Goal: Transaction & Acquisition: Download file/media

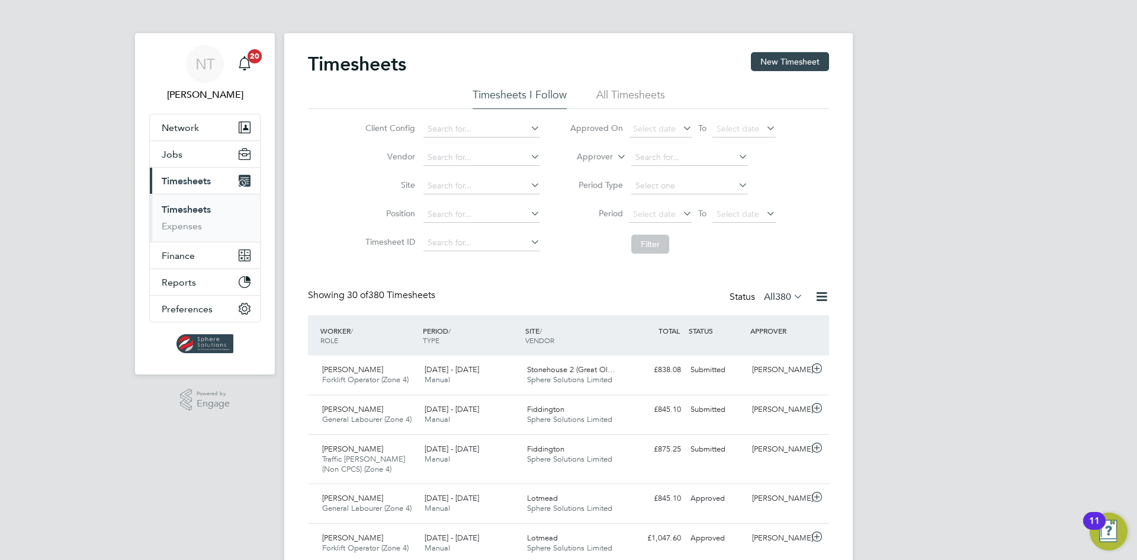
click at [186, 207] on link "Timesheets" at bounding box center [186, 209] width 49 height 11
click at [194, 226] on link "Expenses" at bounding box center [182, 225] width 40 height 11
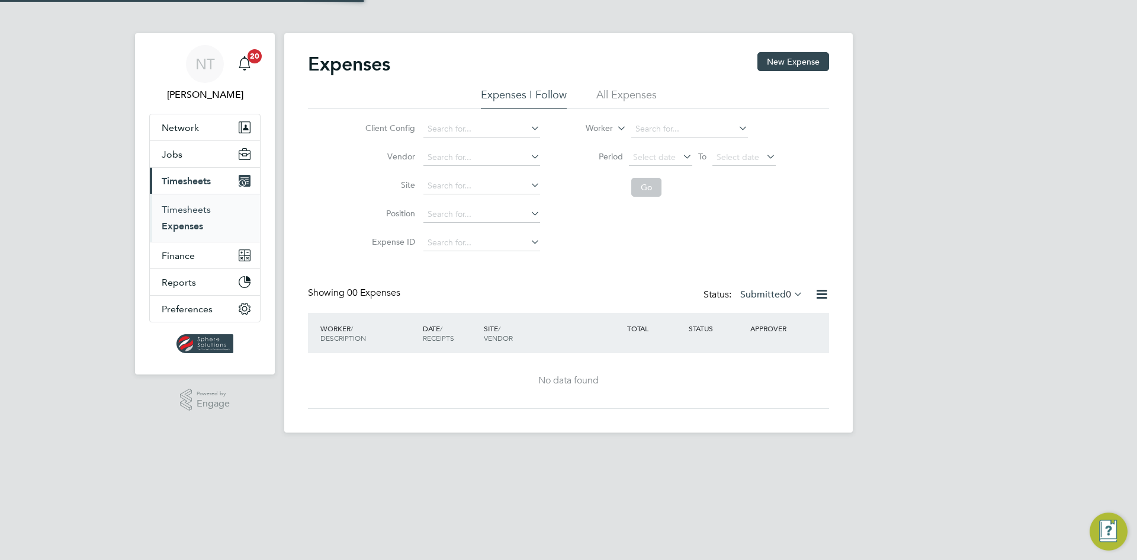
click at [195, 208] on link "Timesheets" at bounding box center [186, 209] width 49 height 11
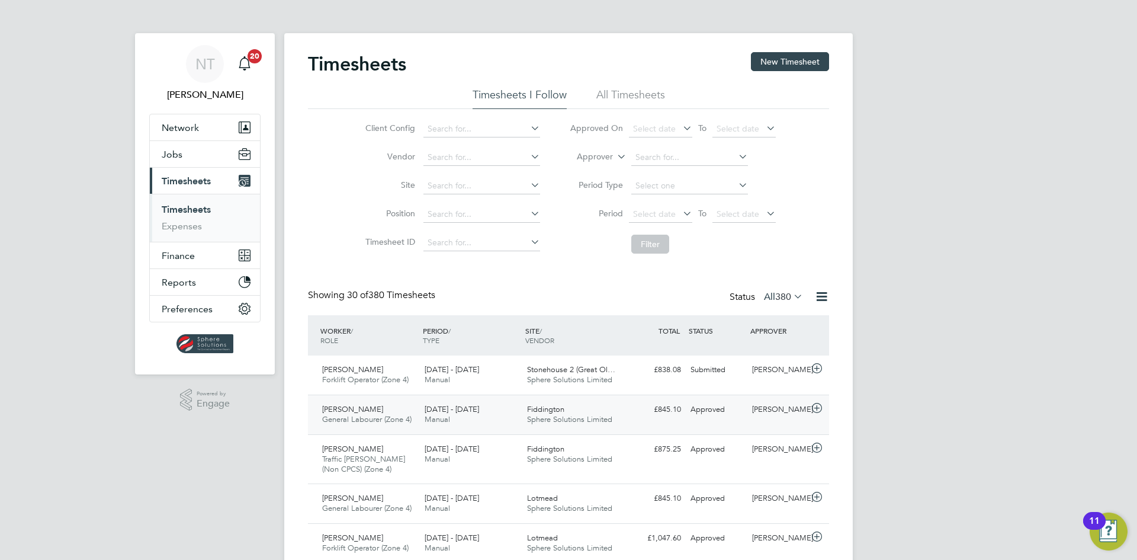
click at [677, 412] on div "£845.10 Approved" at bounding box center [655, 410] width 62 height 20
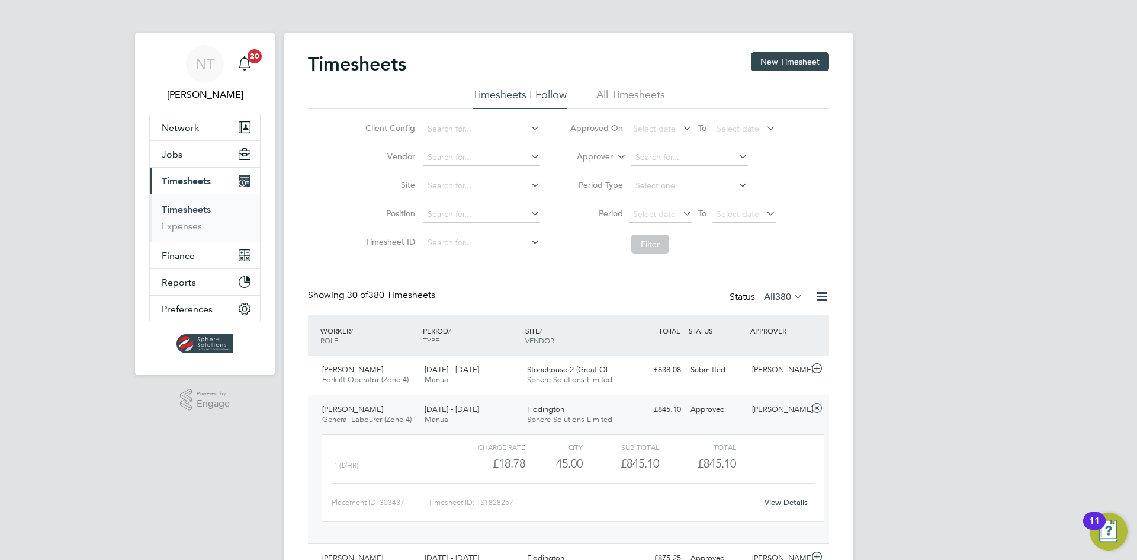
click at [763, 501] on div "View Details" at bounding box center [786, 502] width 58 height 19
click at [767, 501] on link "View Details" at bounding box center [785, 502] width 43 height 10
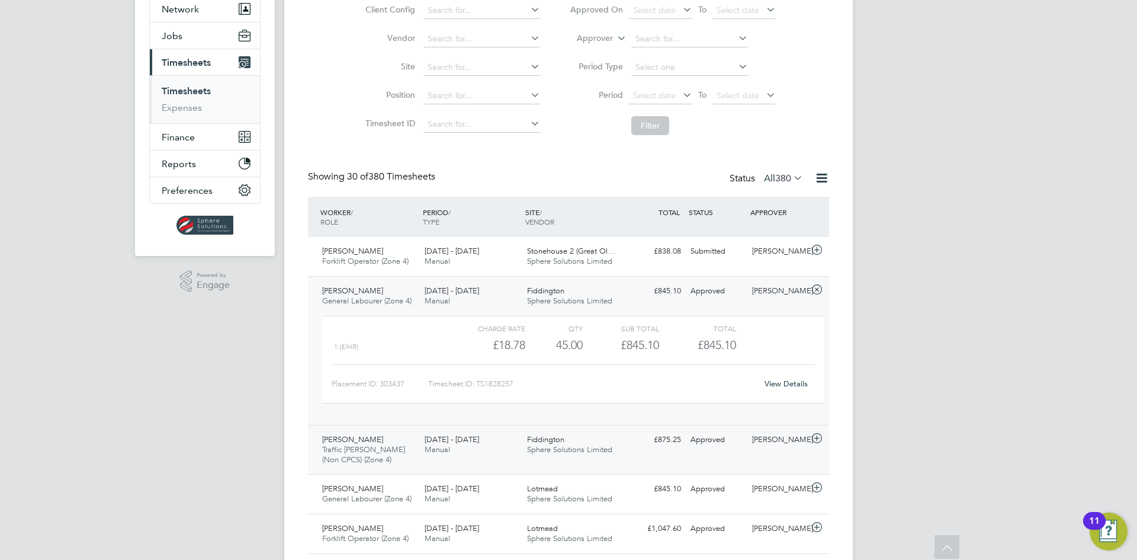
click at [612, 452] on span "Sphere Solutions Limited" at bounding box center [569, 449] width 85 height 10
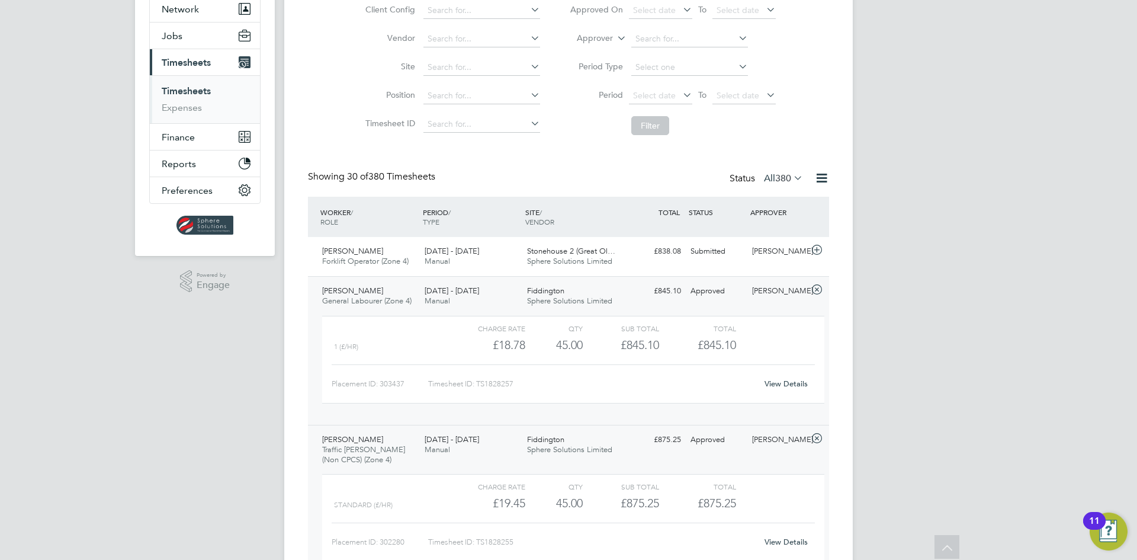
click at [767, 542] on link "View Details" at bounding box center [785, 541] width 43 height 10
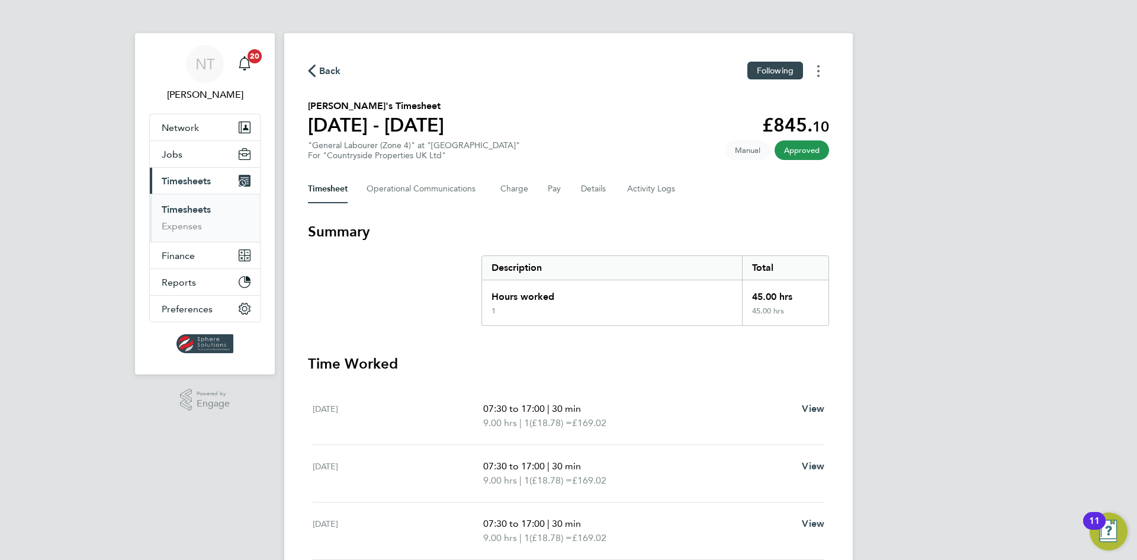
click at [819, 66] on circle "Timesheets Menu" at bounding box center [818, 66] width 2 height 2
click at [783, 93] on link "Download timesheet" at bounding box center [758, 97] width 142 height 24
click at [818, 65] on icon "Timesheets Menu" at bounding box center [818, 71] width 2 height 12
click at [794, 105] on link "Download timesheet" at bounding box center [758, 97] width 142 height 24
click at [189, 213] on link "Timesheets" at bounding box center [186, 209] width 49 height 11
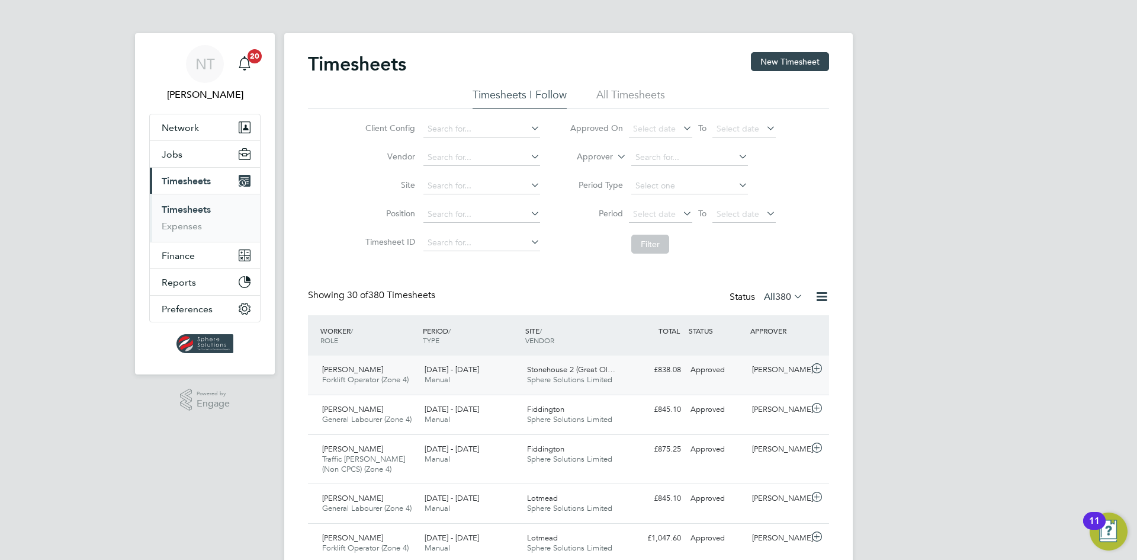
click at [673, 371] on div "£838.08 Approved" at bounding box center [655, 370] width 62 height 20
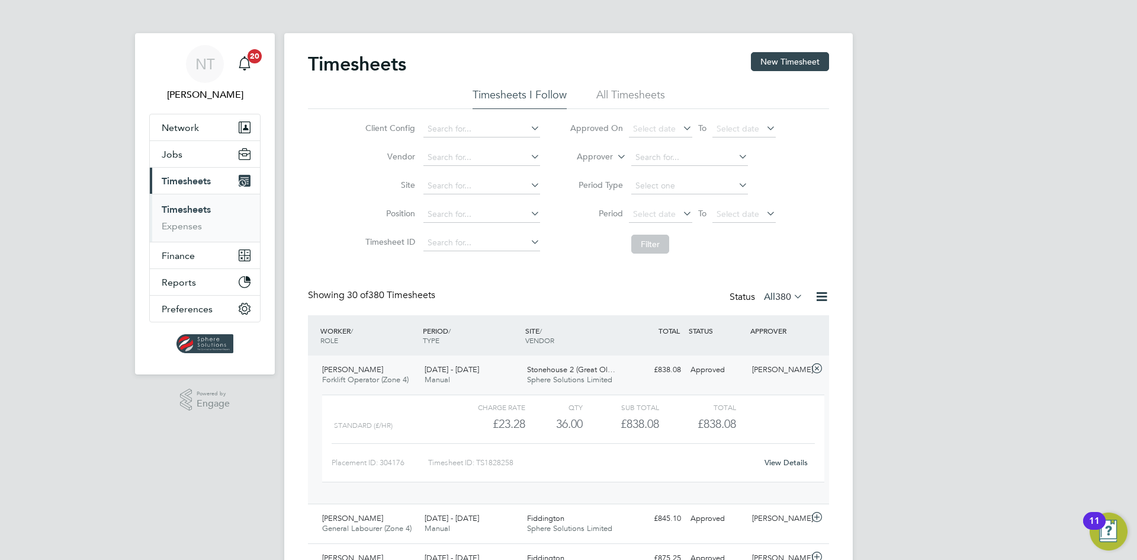
click at [776, 461] on link "View Details" at bounding box center [785, 462] width 43 height 10
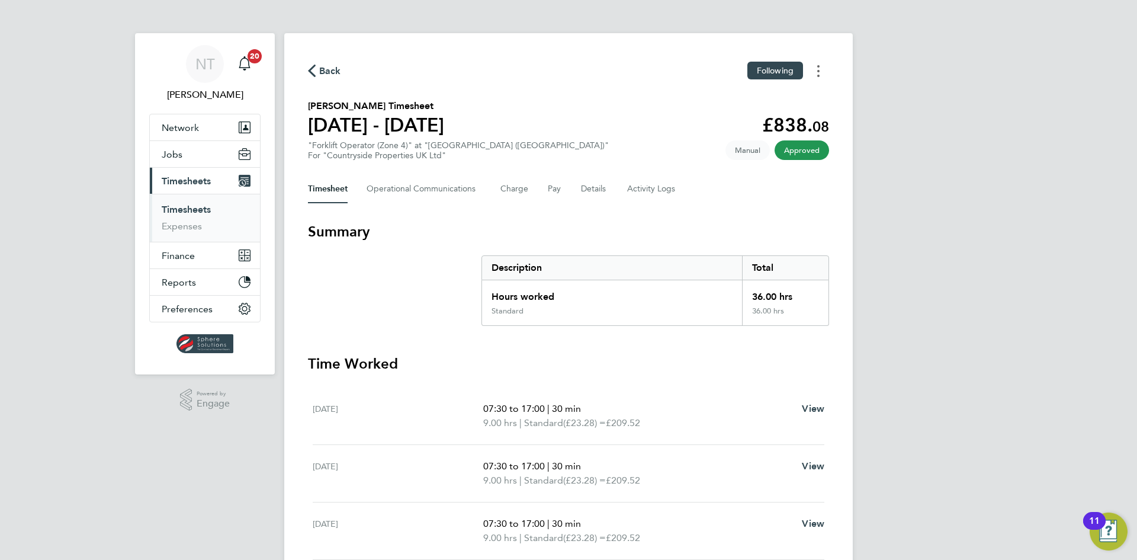
click at [817, 72] on button "Timesheets Menu" at bounding box center [818, 71] width 21 height 18
click at [783, 106] on link "Download timesheet" at bounding box center [758, 97] width 142 height 24
